Goal: Information Seeking & Learning: Understand process/instructions

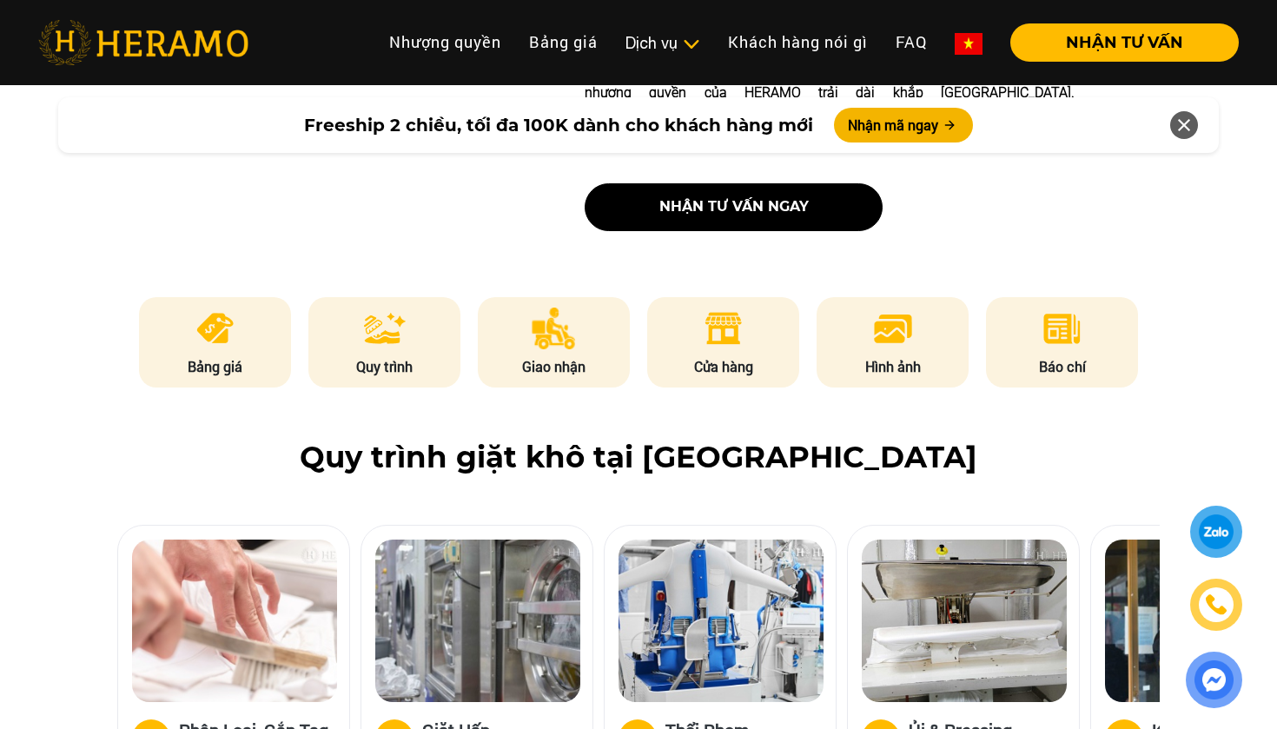
scroll to position [788, 0]
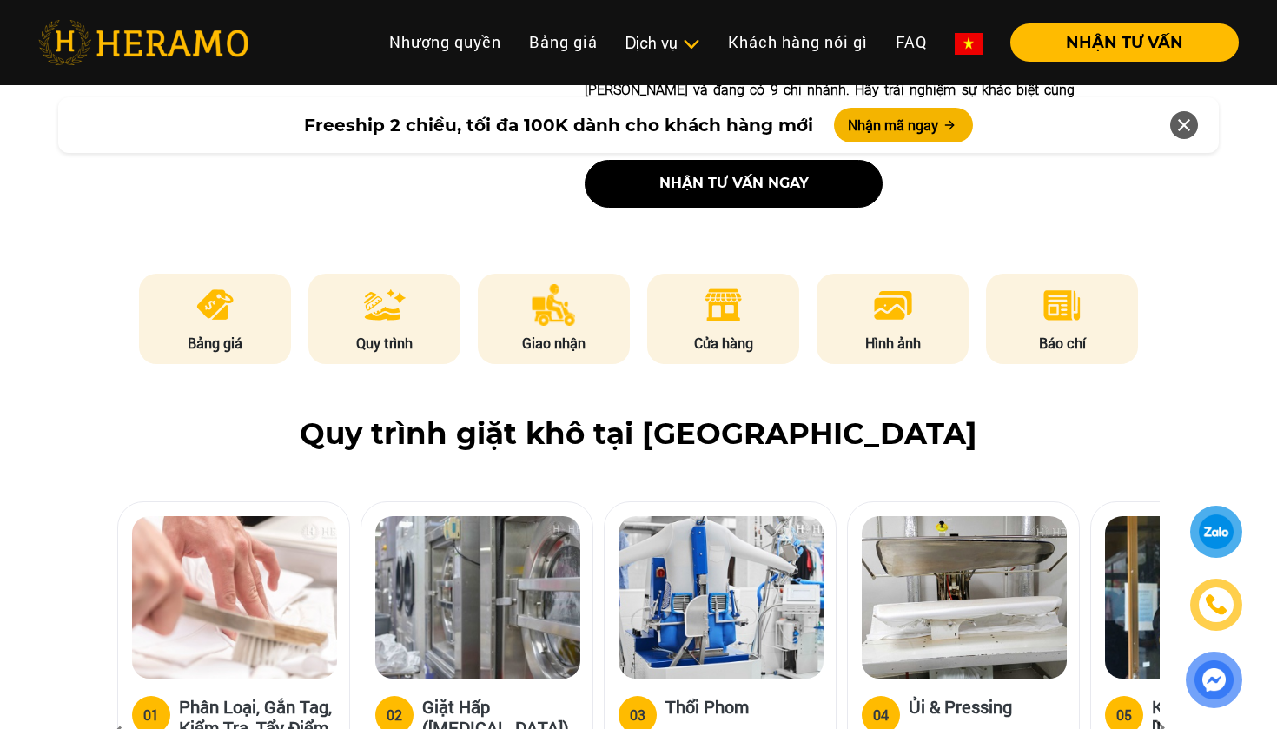
click at [1214, 521] on div at bounding box center [1217, 531] width 32 height 31
click at [1214, 605] on img at bounding box center [1216, 605] width 27 height 26
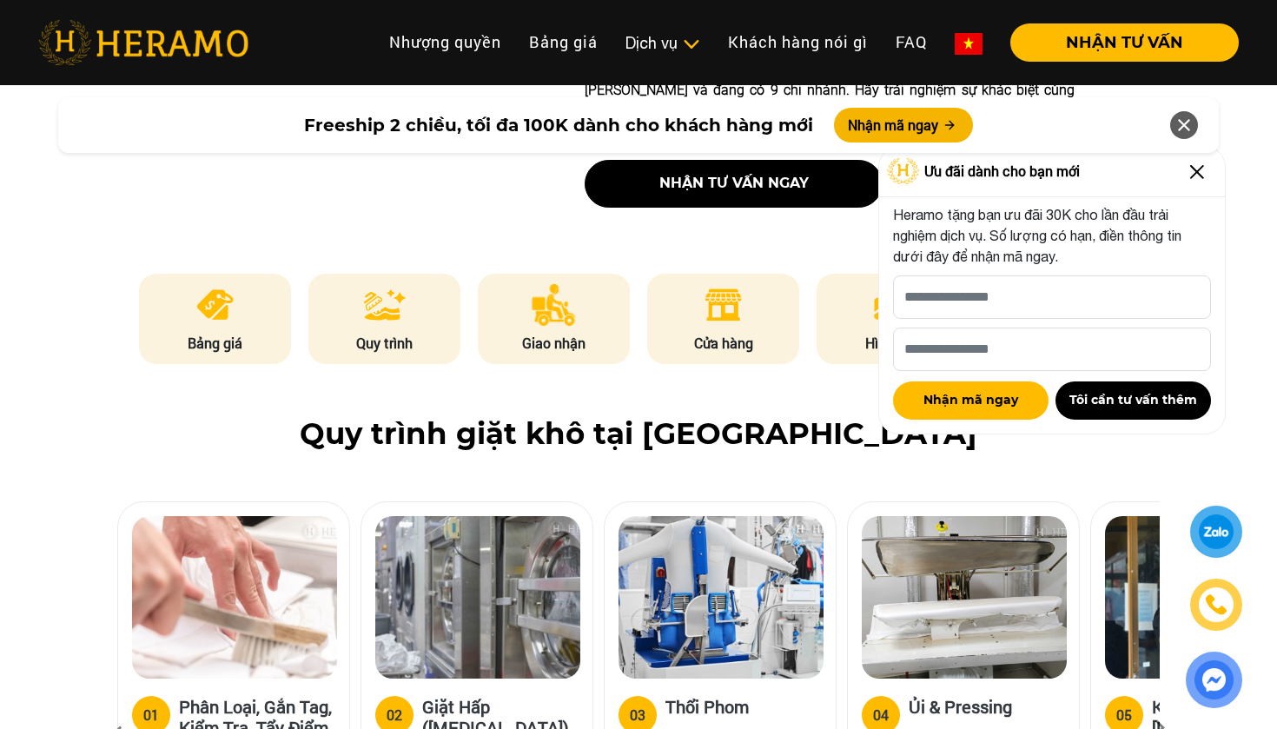
click at [1196, 175] on img at bounding box center [1197, 172] width 28 height 28
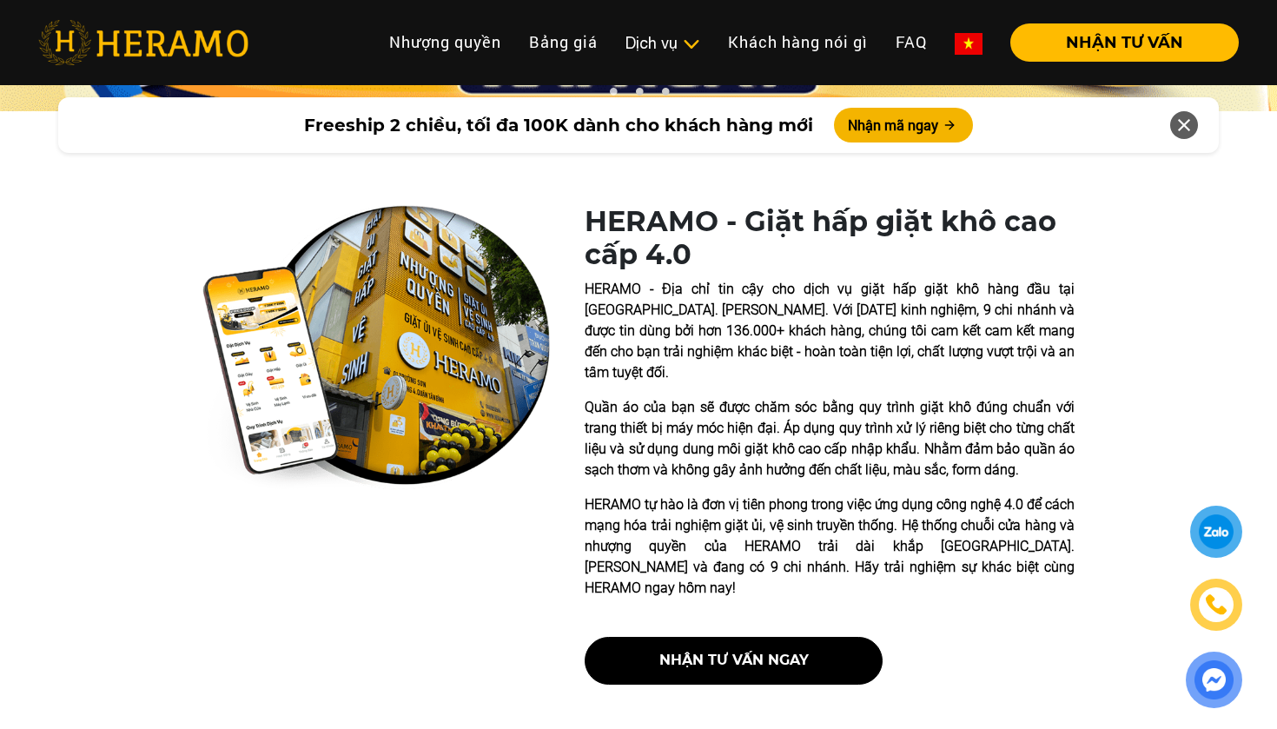
scroll to position [391, 0]
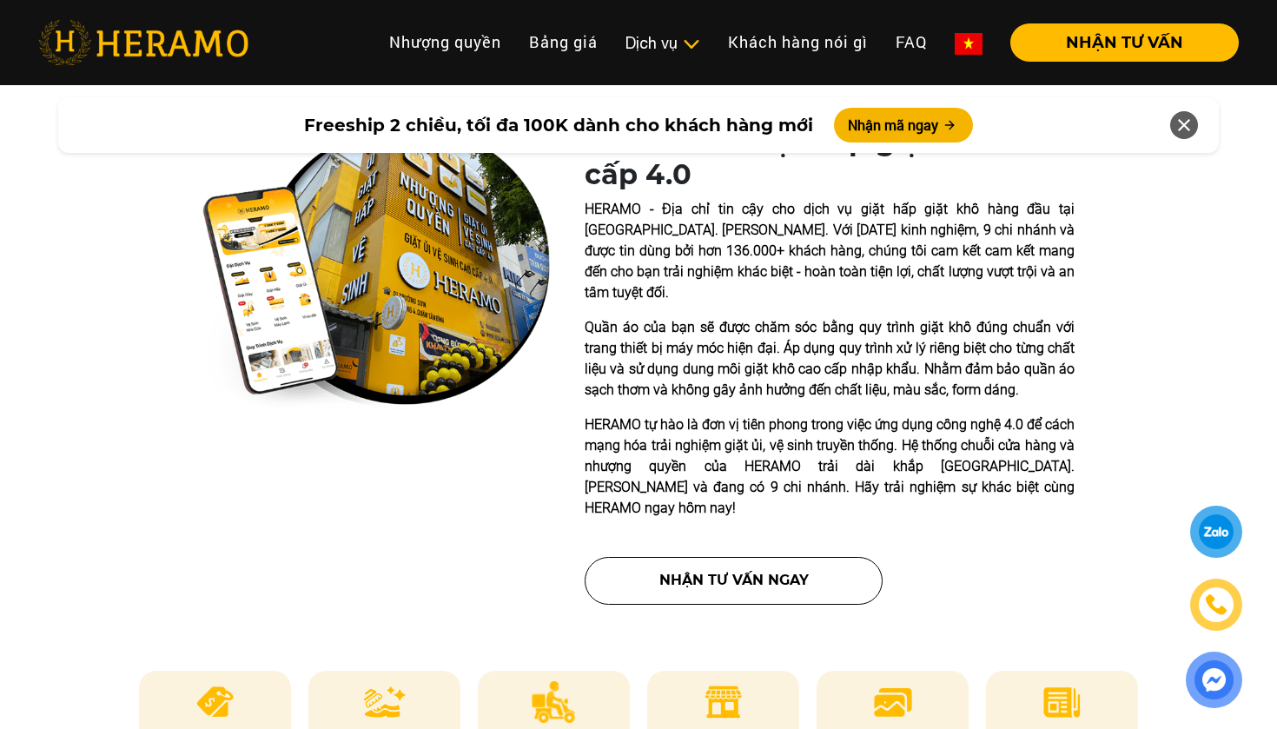
click at [674, 599] on button "nhận tư vấn ngay" at bounding box center [734, 581] width 298 height 48
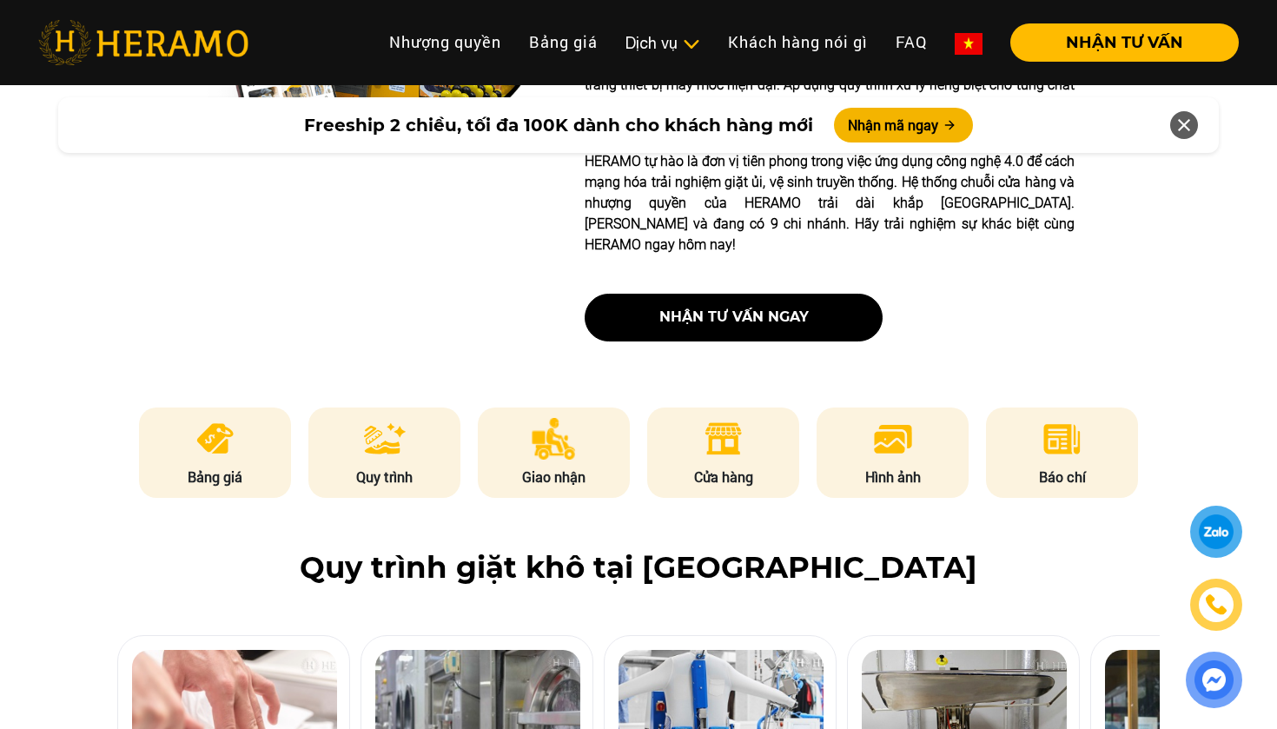
scroll to position [672, 0]
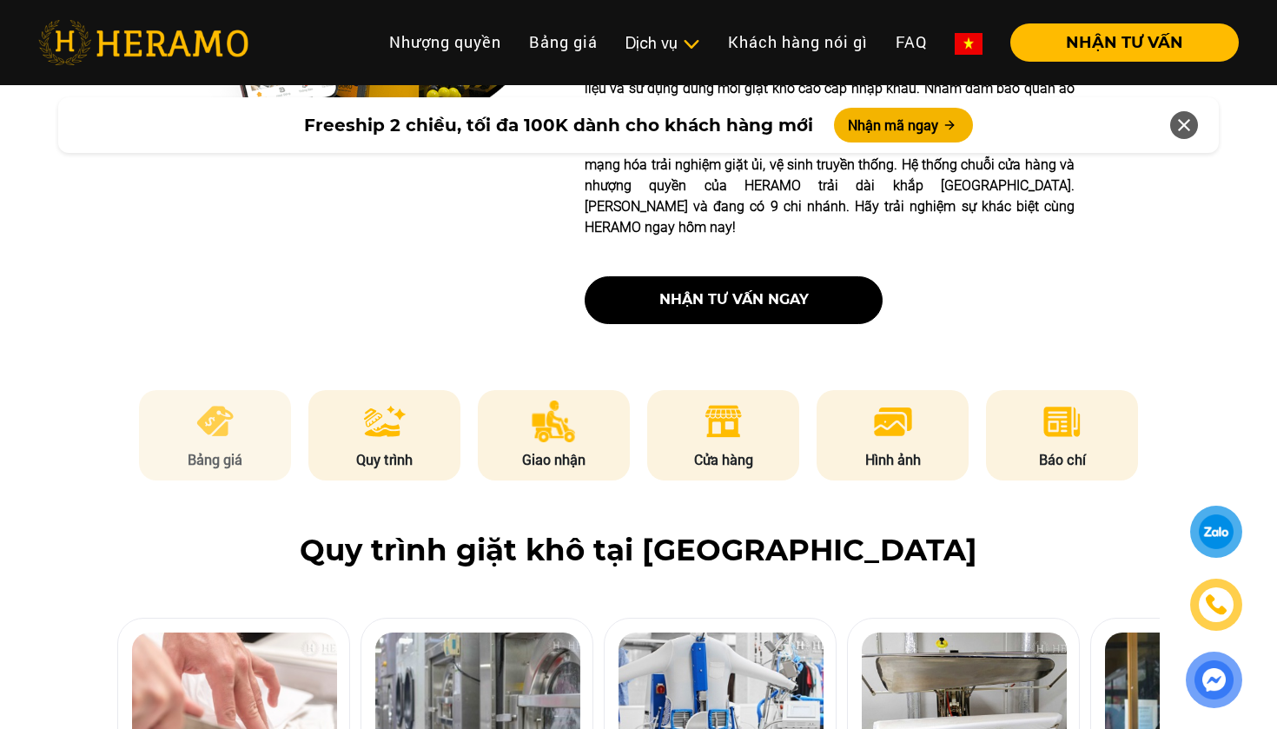
click at [189, 467] on li "Bảng giá" at bounding box center [215, 435] width 153 height 90
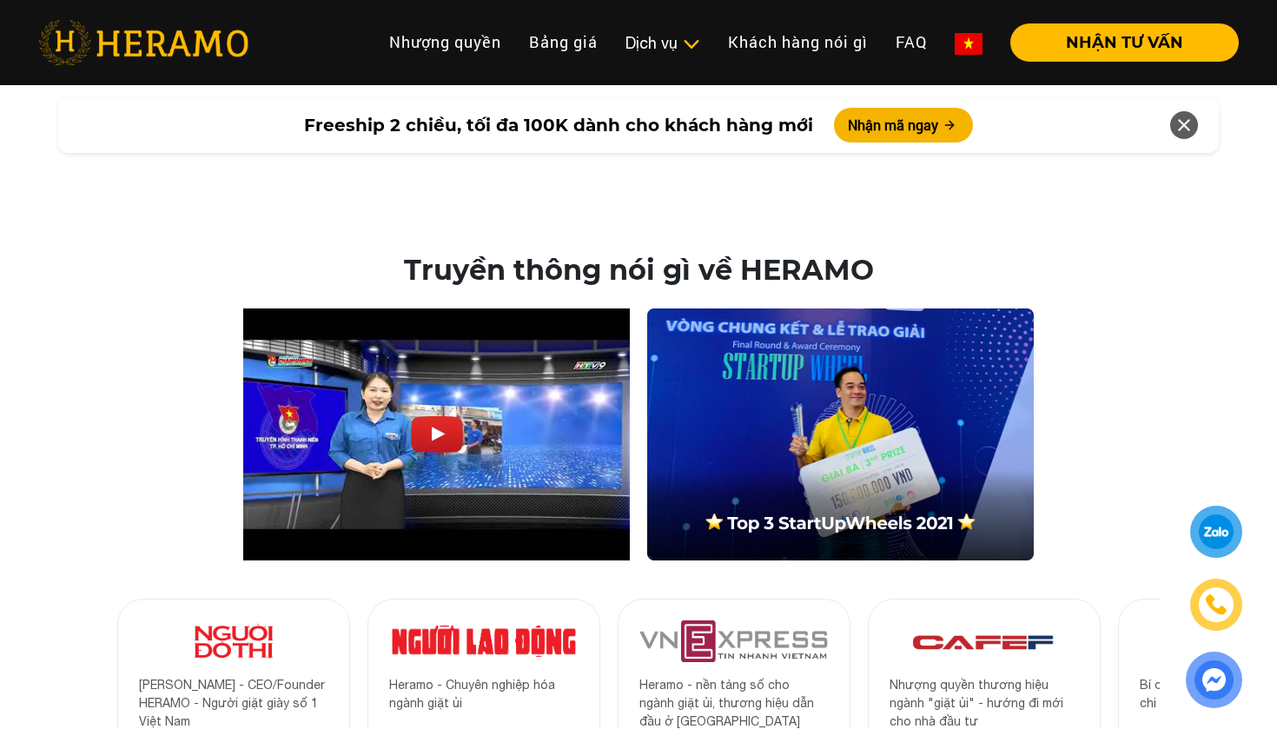
scroll to position [5481, 0]
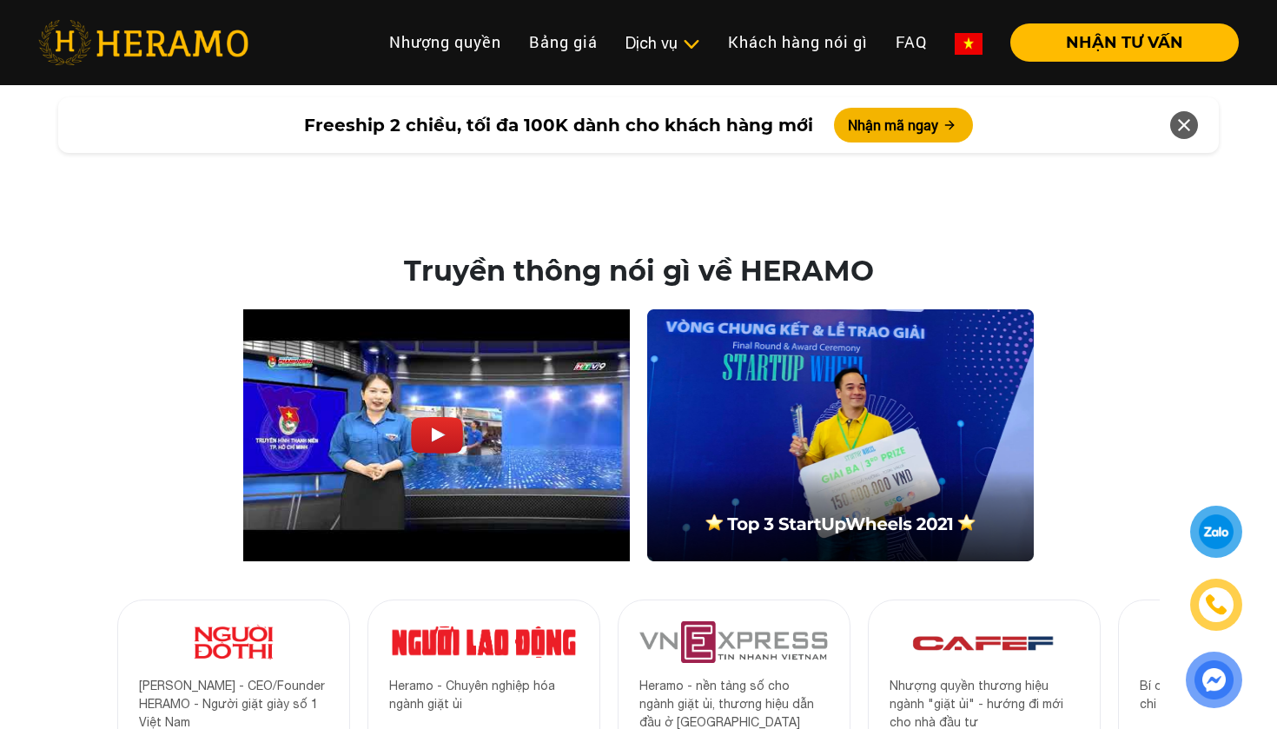
click at [660, 56] on li "Quy trình dịch vụ Dịch vụ Giặt sấy Laundry for Expat Giặt hấp, giặt khô Vệ sinh…" at bounding box center [663, 42] width 103 height 38
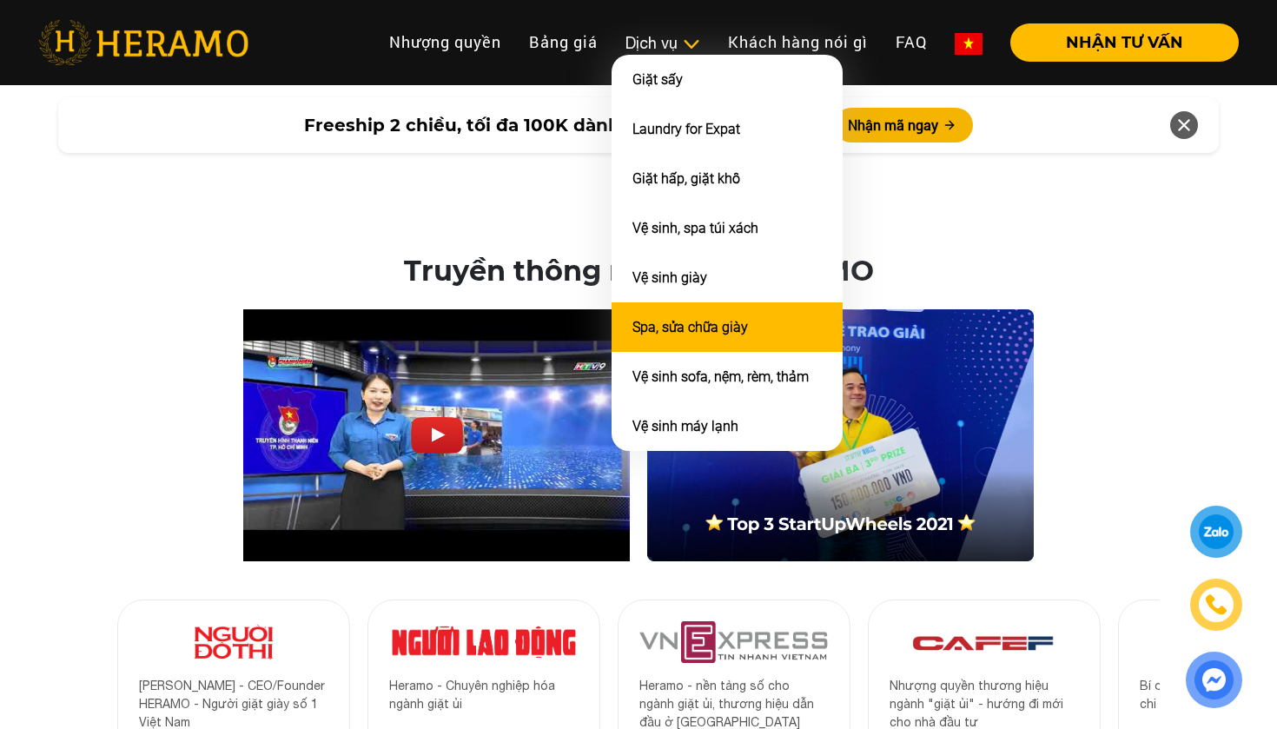
click at [699, 328] on link "Spa, sửa chữa giày" at bounding box center [690, 327] width 116 height 17
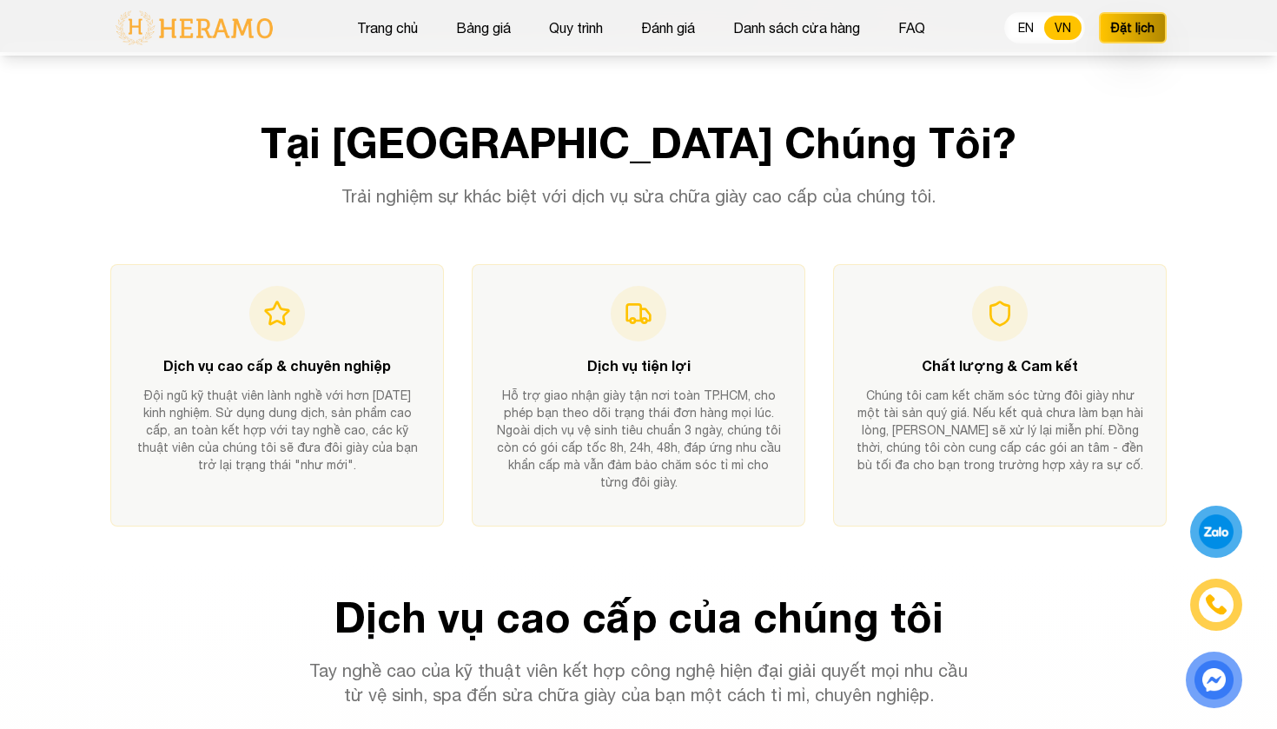
scroll to position [676, 0]
